Goal: Information Seeking & Learning: Learn about a topic

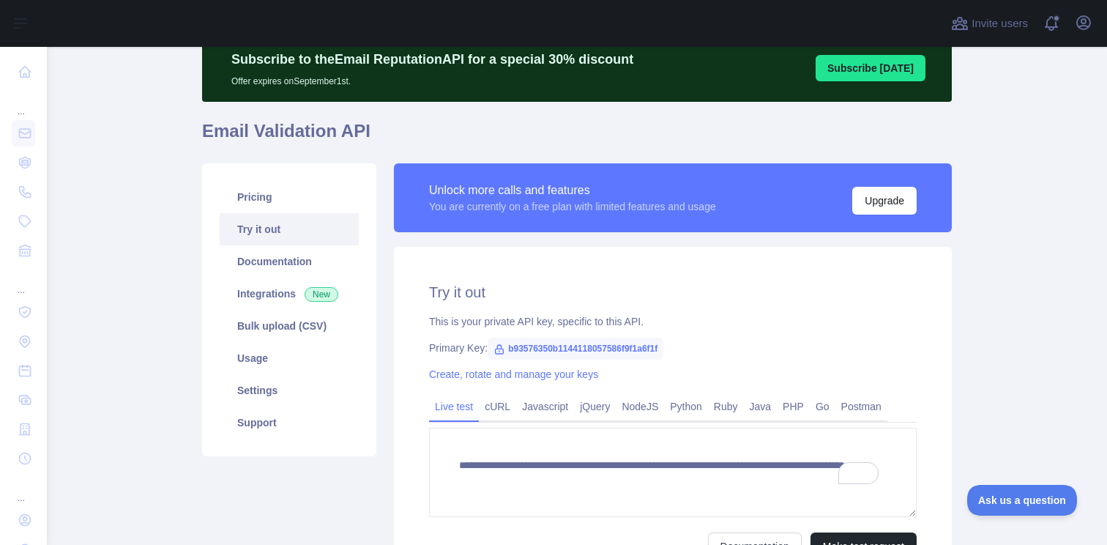
scroll to position [54, 0]
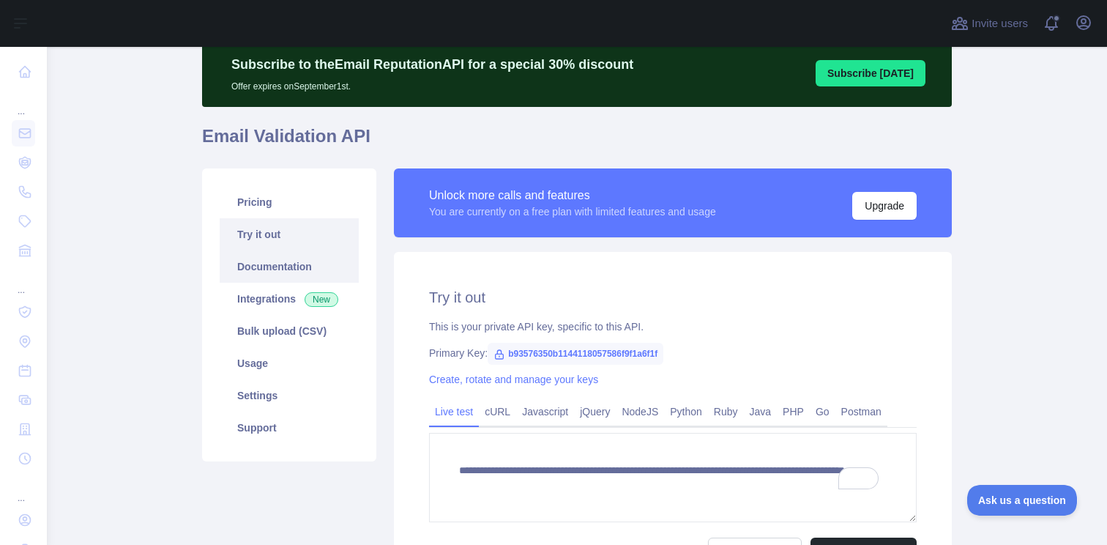
click at [242, 274] on link "Documentation" at bounding box center [289, 266] width 139 height 32
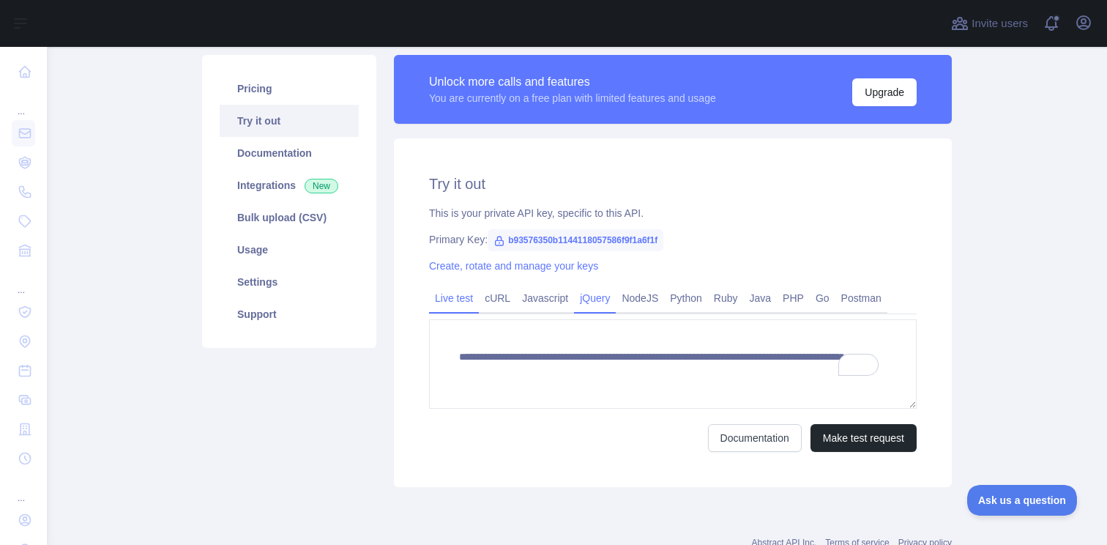
scroll to position [178, 0]
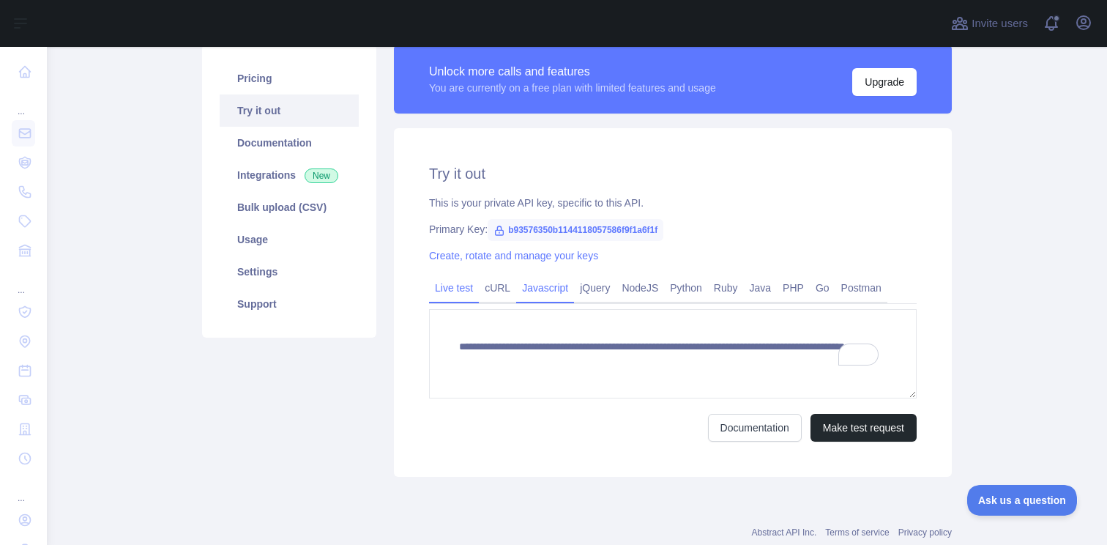
click at [549, 289] on link "Javascript" at bounding box center [545, 287] width 58 height 23
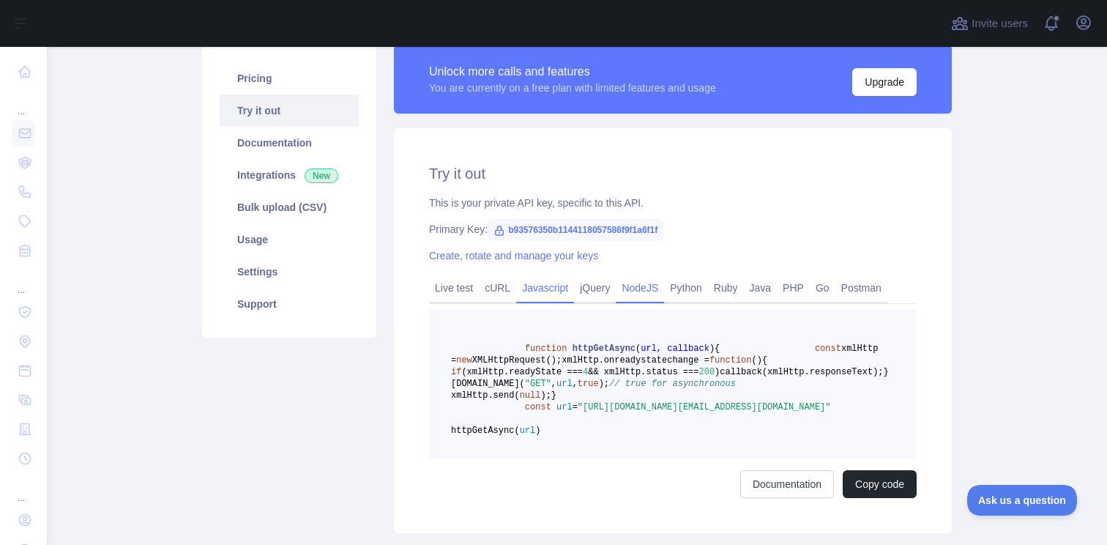
click at [643, 283] on link "NodeJS" at bounding box center [640, 287] width 48 height 23
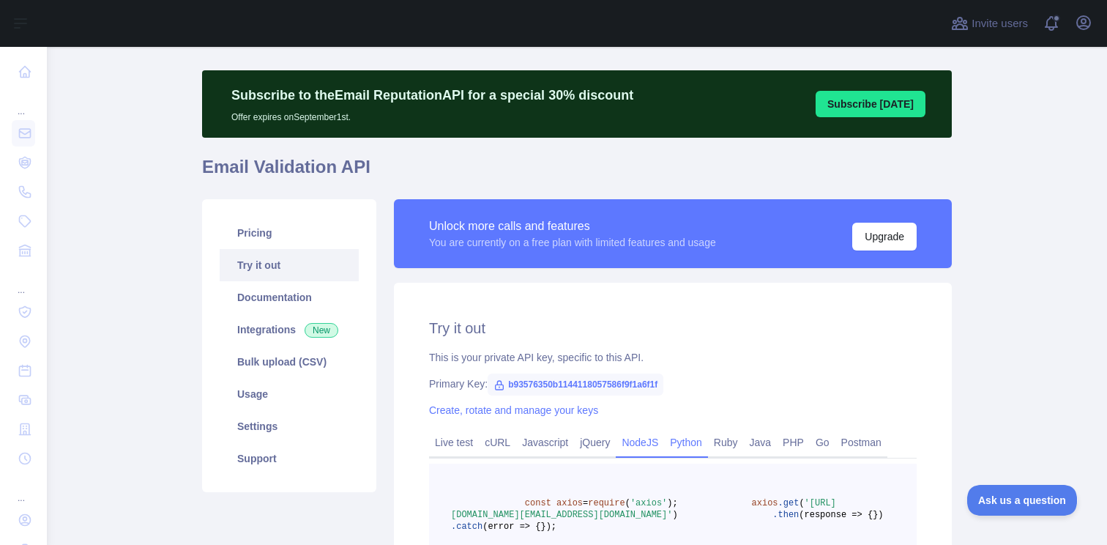
scroll to position [0, 0]
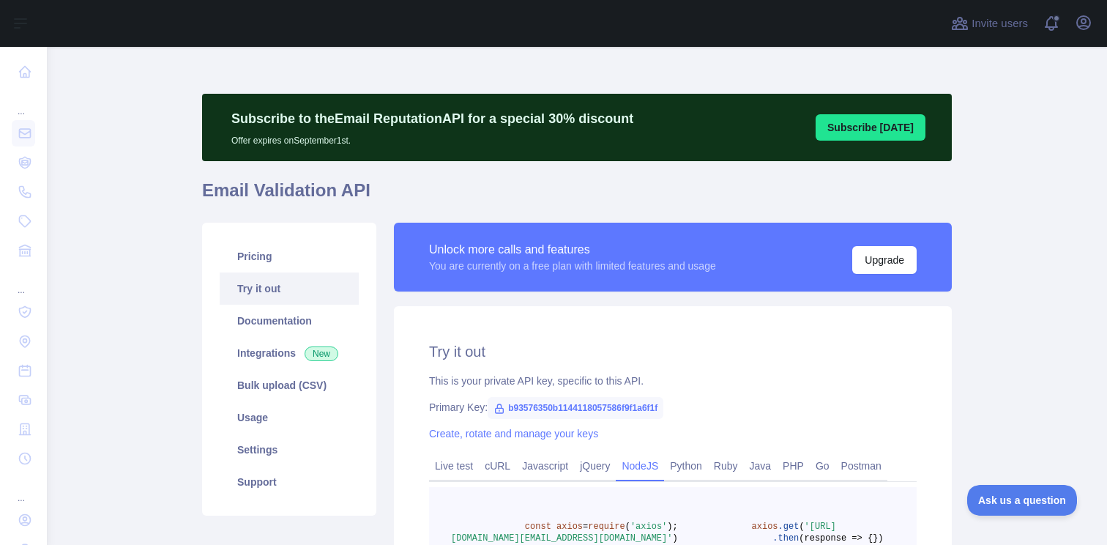
click at [866, 135] on button "Subscribe [DATE]" at bounding box center [871, 127] width 110 height 26
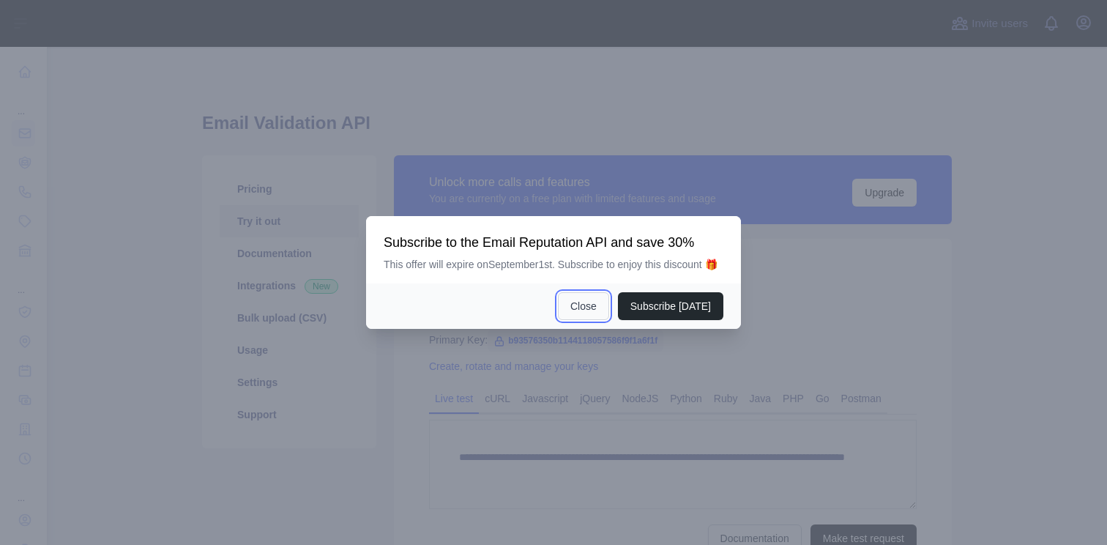
click at [588, 310] on button "Close" at bounding box center [583, 306] width 51 height 28
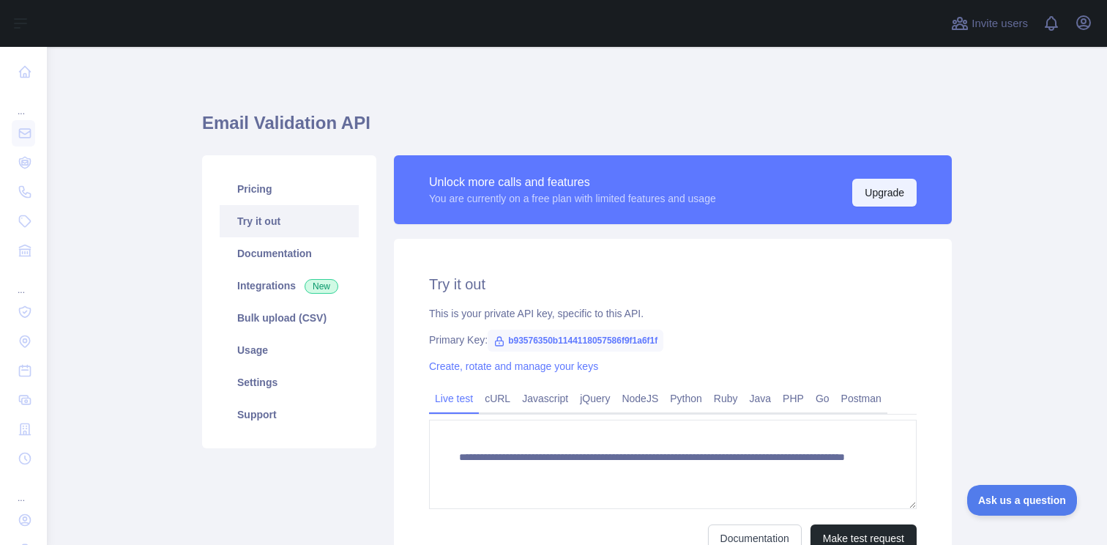
click at [869, 197] on button "Upgrade" at bounding box center [884, 193] width 64 height 28
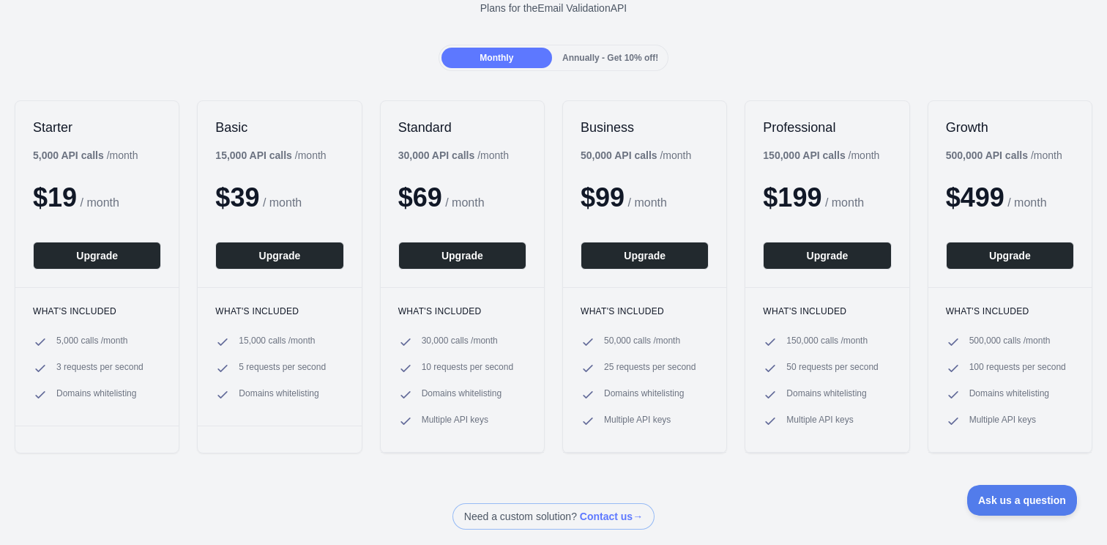
scroll to position [126, 0]
